Goal: Transaction & Acquisition: Purchase product/service

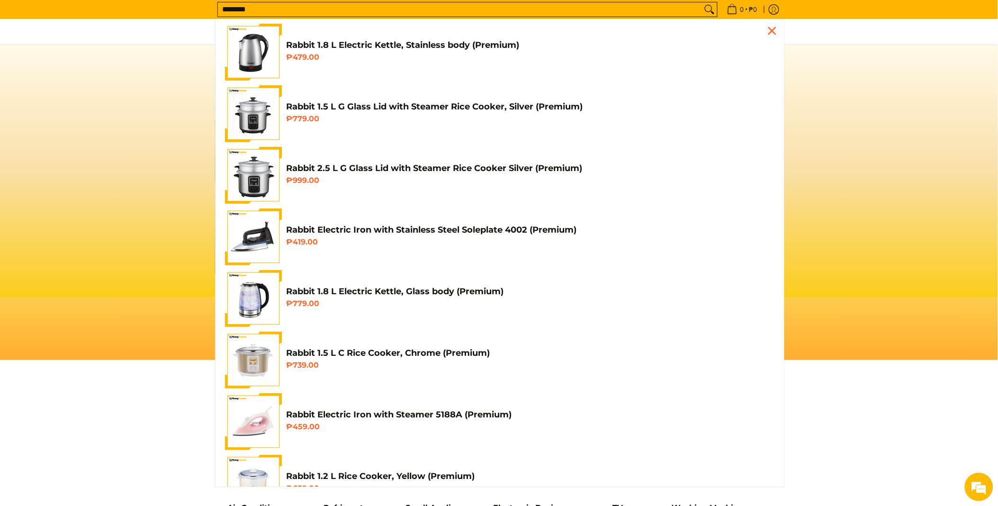
scroll to position [0, 377]
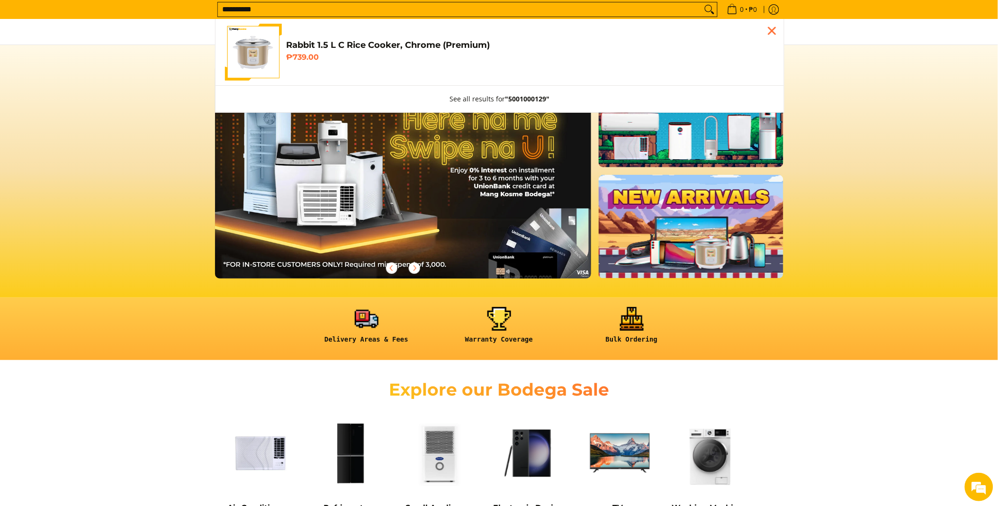
type input "**********"
click at [328, 54] on h6 "₱739.00" at bounding box center [531, 57] width 488 height 9
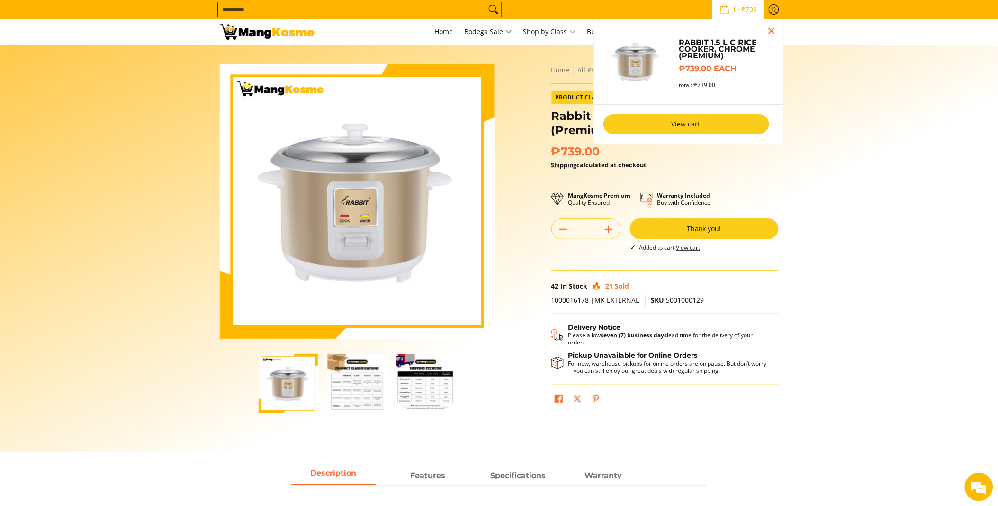
click at [693, 123] on link "View cart" at bounding box center [687, 124] width 166 height 20
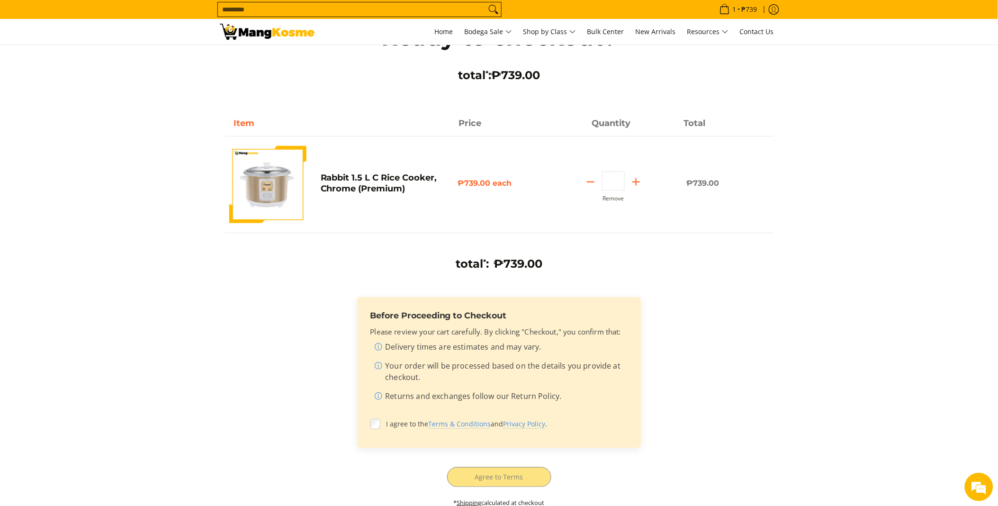
scroll to position [105, 0]
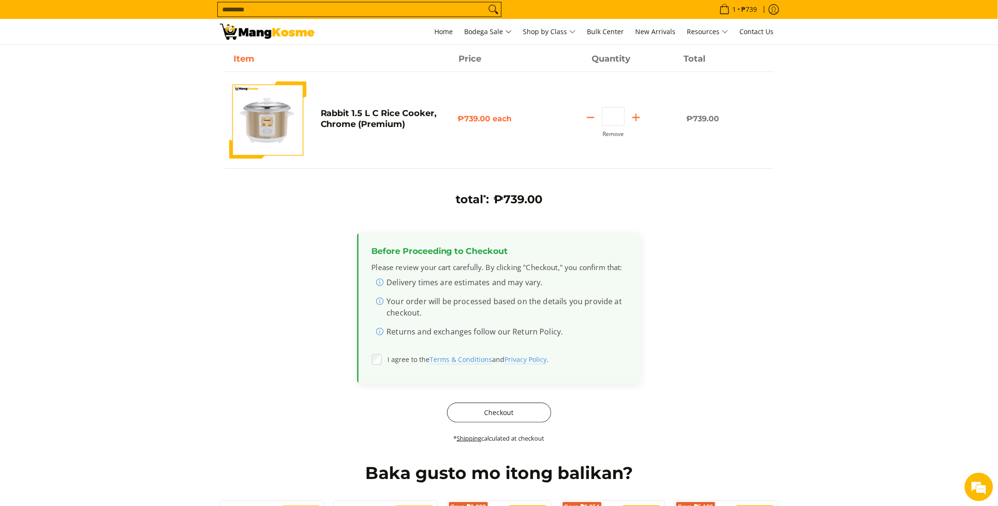
click at [475, 414] on button "Checkout" at bounding box center [499, 413] width 104 height 20
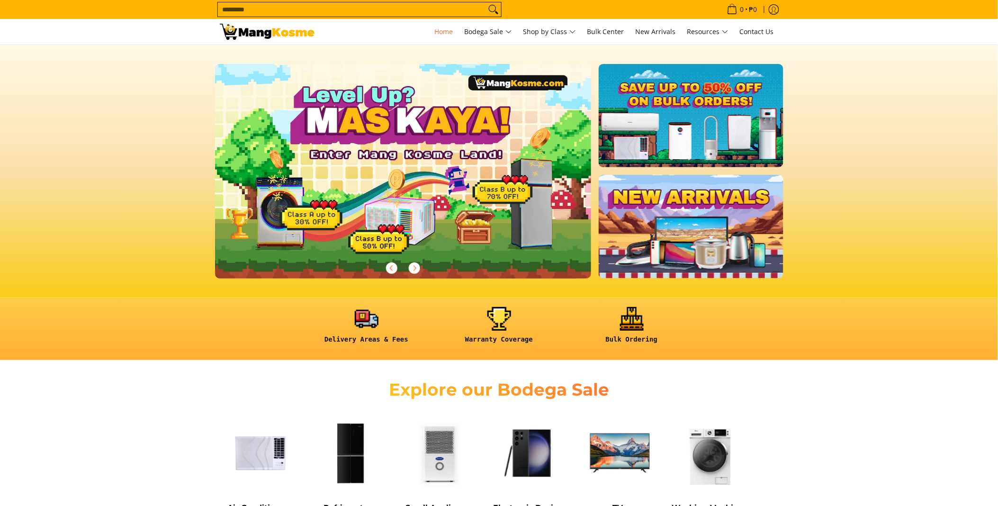
click at [279, 5] on input "Search..." at bounding box center [352, 9] width 268 height 14
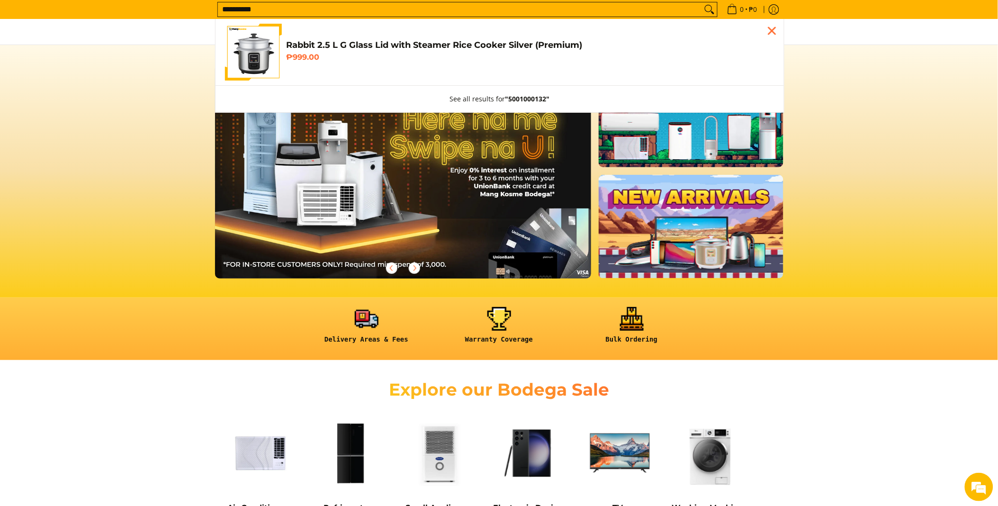
type input "**********"
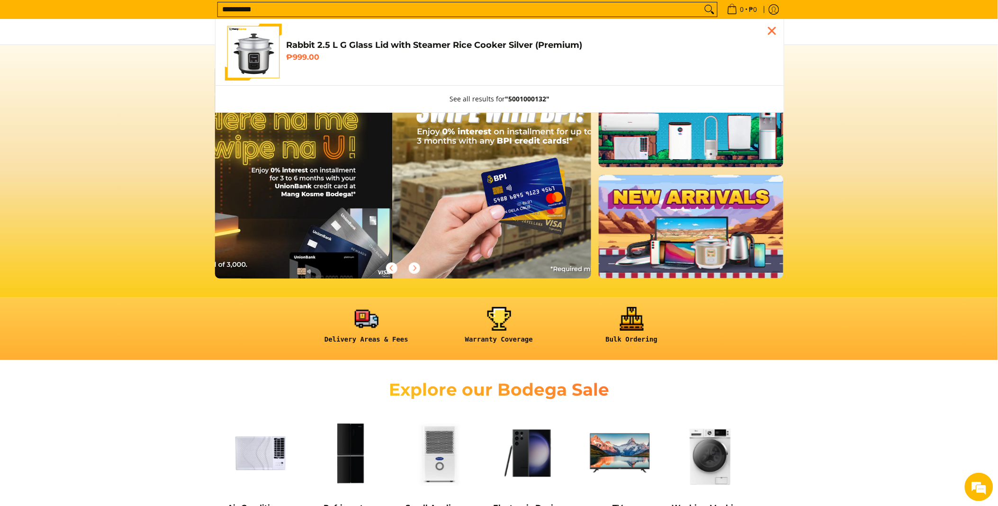
click at [320, 57] on h6 "₱999.00" at bounding box center [531, 57] width 488 height 9
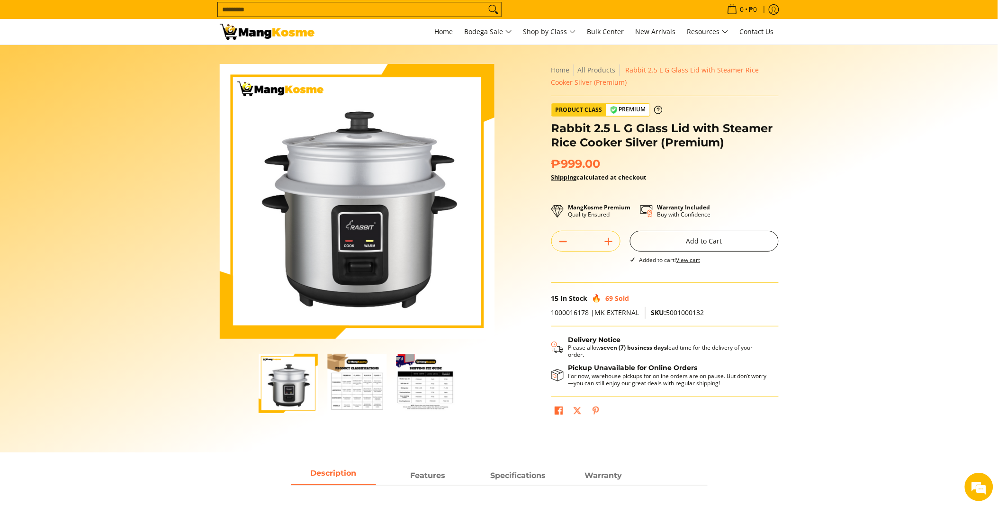
click at [702, 245] on button "Add to Cart" at bounding box center [704, 241] width 149 height 21
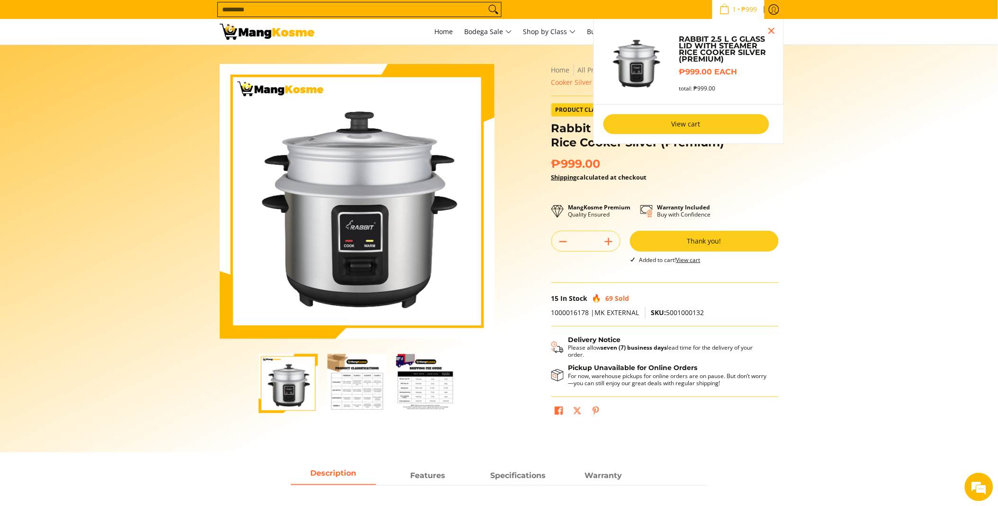
click at [708, 117] on link "View cart" at bounding box center [687, 124] width 166 height 20
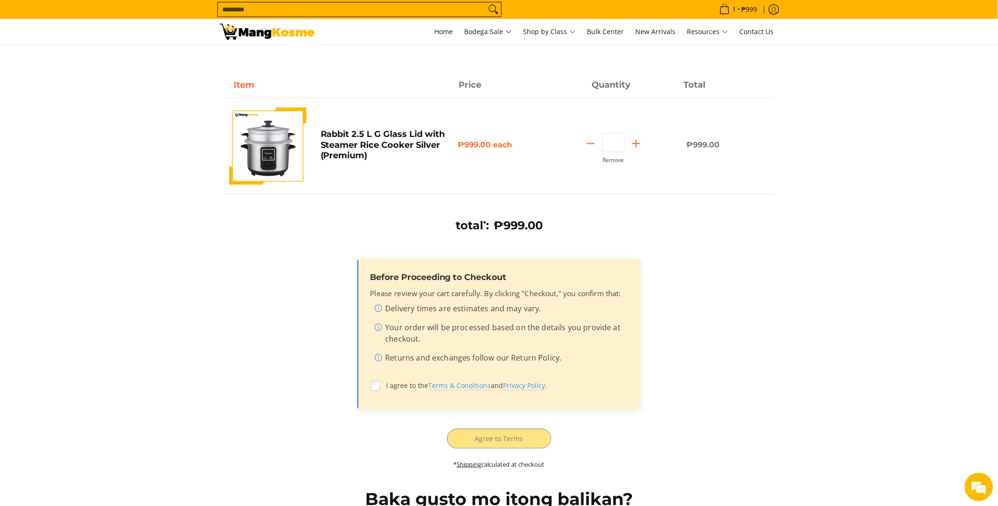
scroll to position [105, 0]
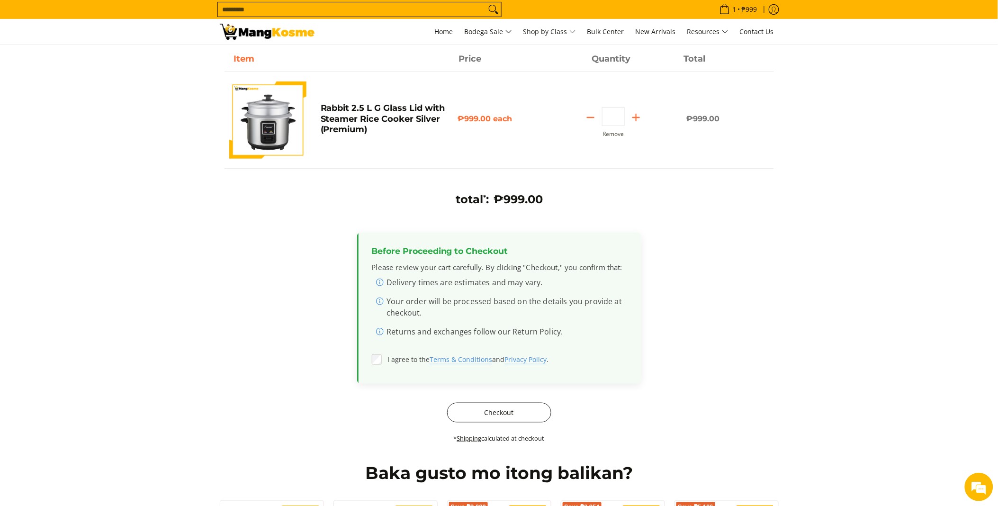
click at [496, 409] on button "Checkout" at bounding box center [499, 413] width 104 height 20
